Goal: Find specific page/section: Find specific page/section

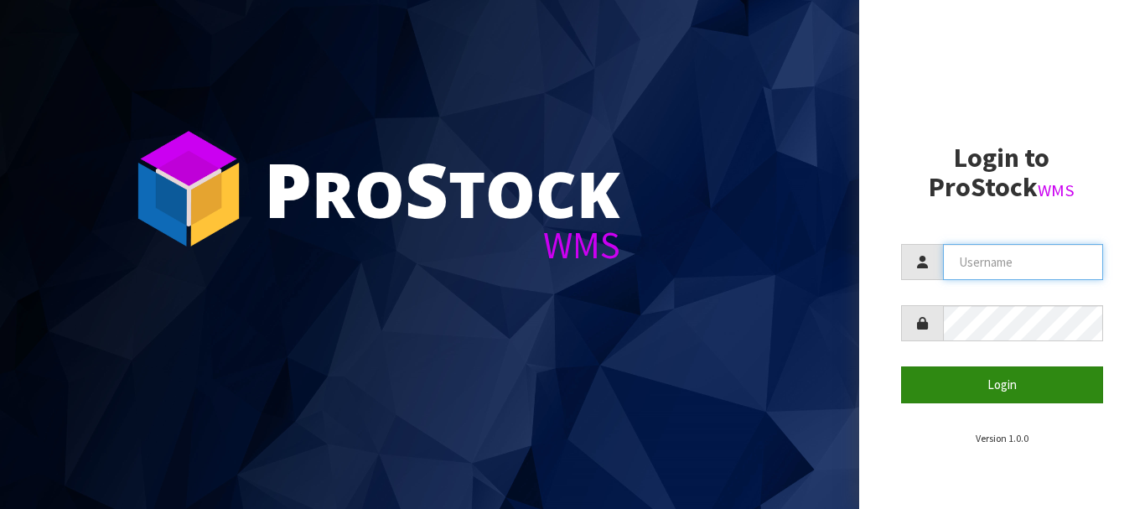
type input "POTTED"
click at [1019, 389] on button "Login" at bounding box center [1002, 384] width 203 height 36
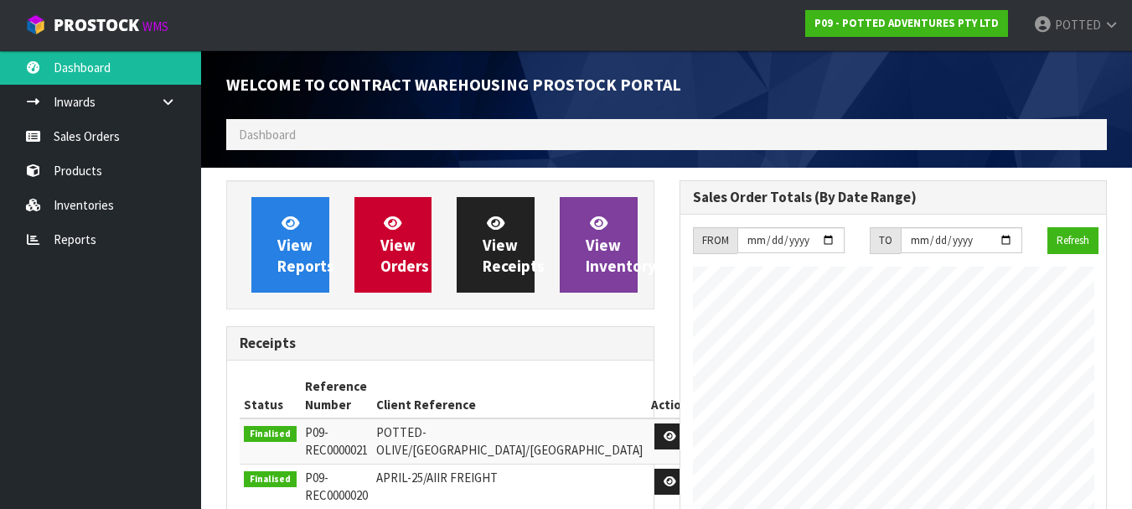
scroll to position [1056, 453]
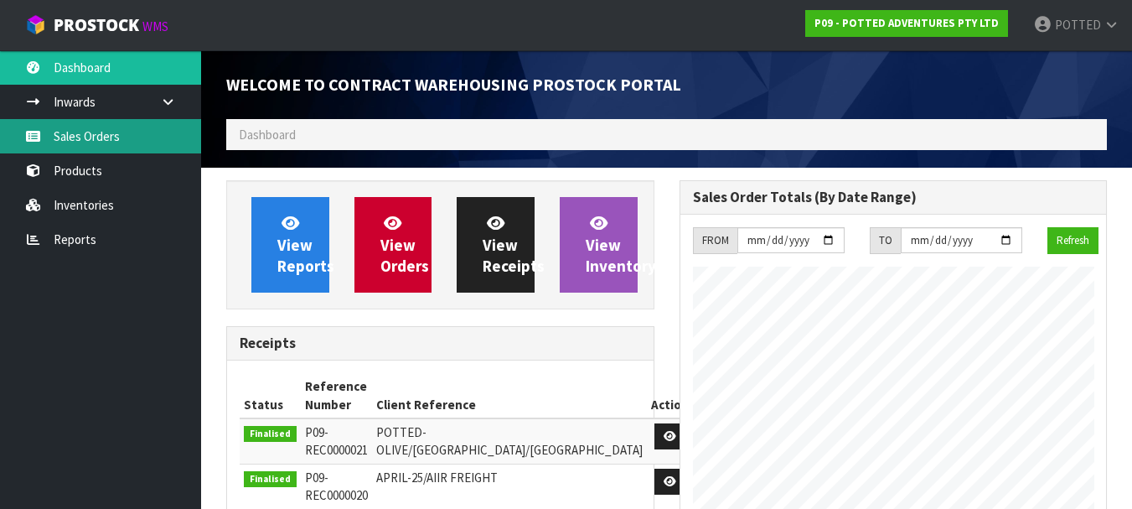
click at [91, 147] on link "Sales Orders" at bounding box center [100, 136] width 201 height 34
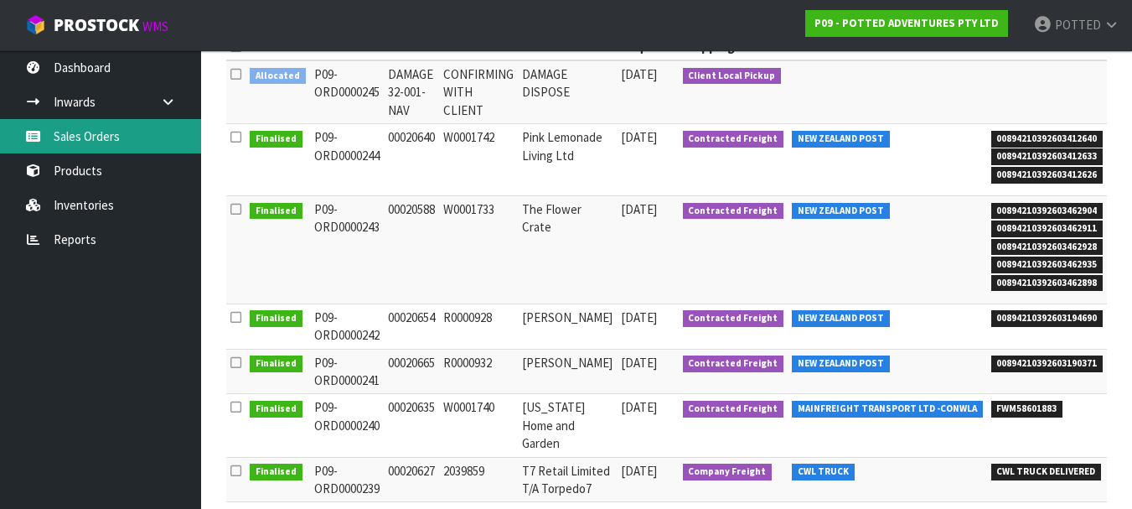
scroll to position [292, 0]
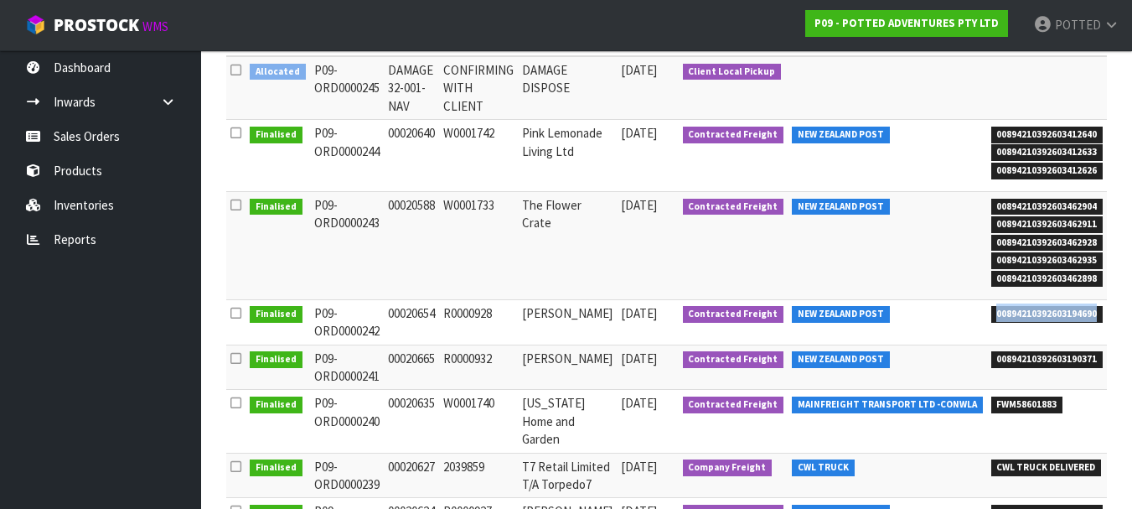
drag, startPoint x: 937, startPoint y: 313, endPoint x: 1042, endPoint y: 320, distance: 105.0
click at [1042, 320] on span "00894210392603194690" at bounding box center [1047, 314] width 112 height 17
copy span "00894210392603194690"
drag, startPoint x: 940, startPoint y: 358, endPoint x: 1043, endPoint y: 366, distance: 102.6
click at [1043, 366] on span "00894210392603190371" at bounding box center [1047, 359] width 112 height 17
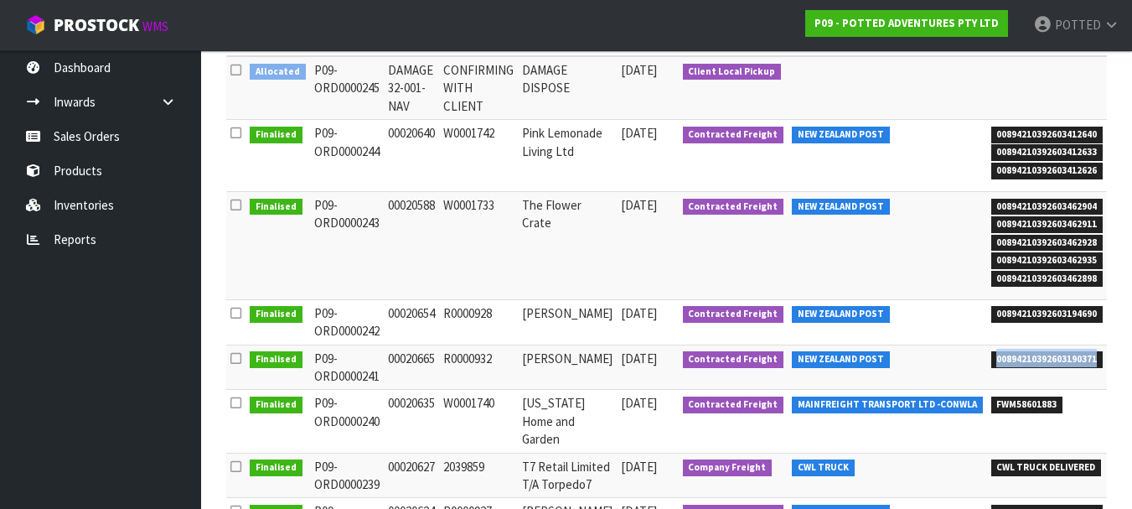
copy span "00894210392603190371"
drag, startPoint x: 938, startPoint y: 313, endPoint x: 1040, endPoint y: 313, distance: 102.2
click at [1040, 313] on span "00894210392603194690" at bounding box center [1047, 314] width 112 height 17
copy span "00894210392603194690"
click at [1040, 313] on span "00894210392603194690" at bounding box center [1047, 314] width 112 height 17
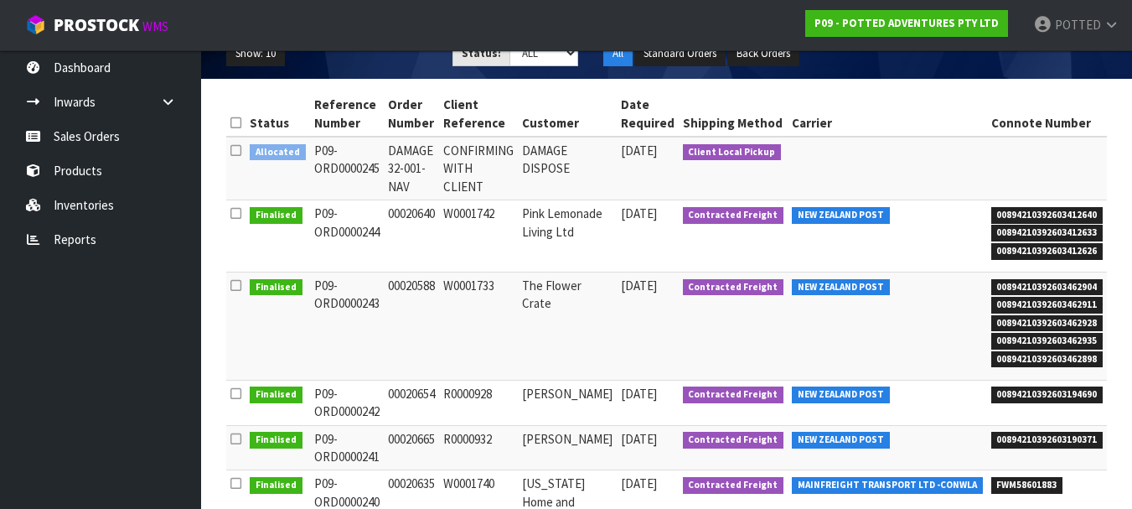
scroll to position [210, 0]
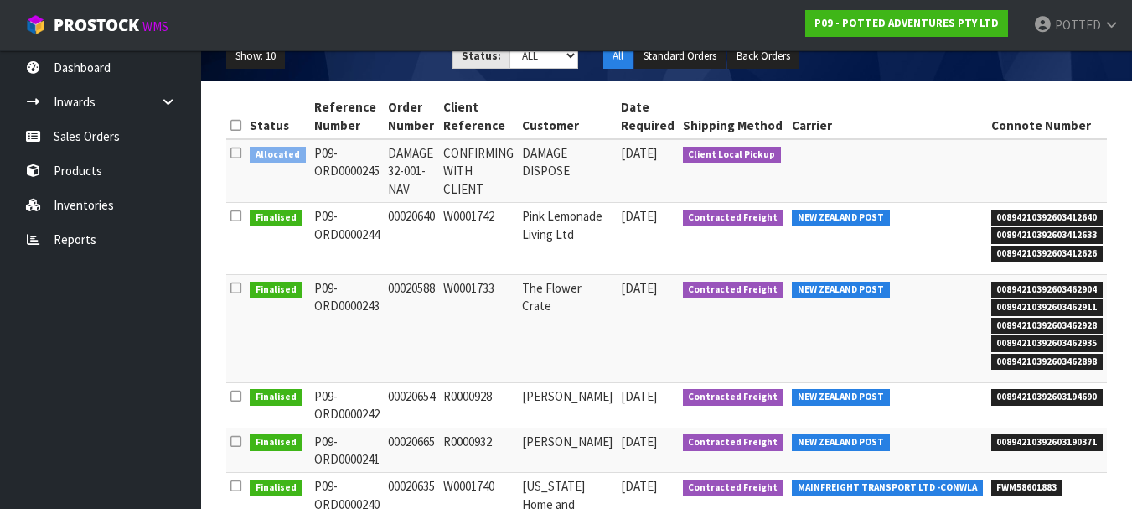
drag, startPoint x: 385, startPoint y: 173, endPoint x: 404, endPoint y: 188, distance: 24.5
click at [404, 188] on td "DAMAGE 32-001-NAV" at bounding box center [411, 171] width 55 height 64
copy td "32-001-NAV"
